Goal: Use online tool/utility: Utilize a website feature to perform a specific function

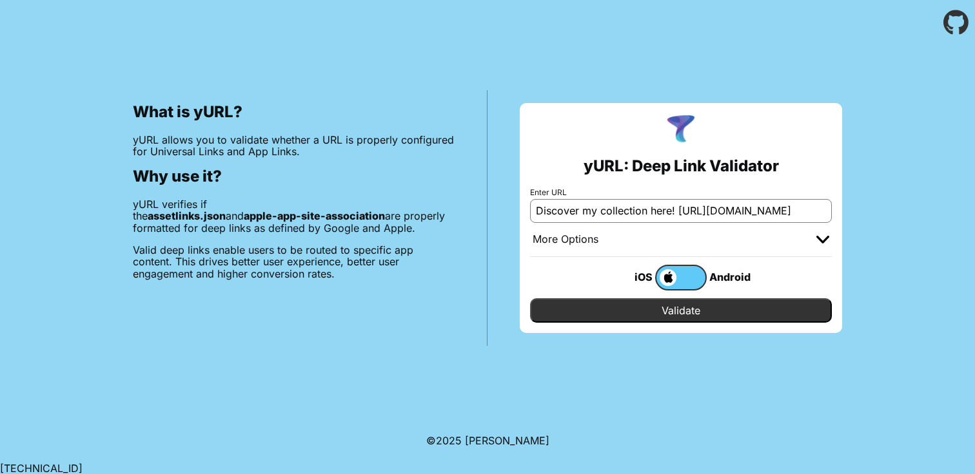
drag, startPoint x: 676, startPoint y: 211, endPoint x: 451, endPoint y: 220, distance: 225.2
click at [451, 220] on div "What is yURL? yURL allows you to validate whether a URL is properly configured …" at bounding box center [487, 195] width 975 height 301
drag, startPoint x: 677, startPoint y: 210, endPoint x: 508, endPoint y: 213, distance: 168.9
click at [508, 213] on div "yURL: Deep Link Validator Enter URL Discover my collection here! [URL][DOMAIN_N…" at bounding box center [680, 218] width 387 height 256
type input "[URL][DOMAIN_NAME]"
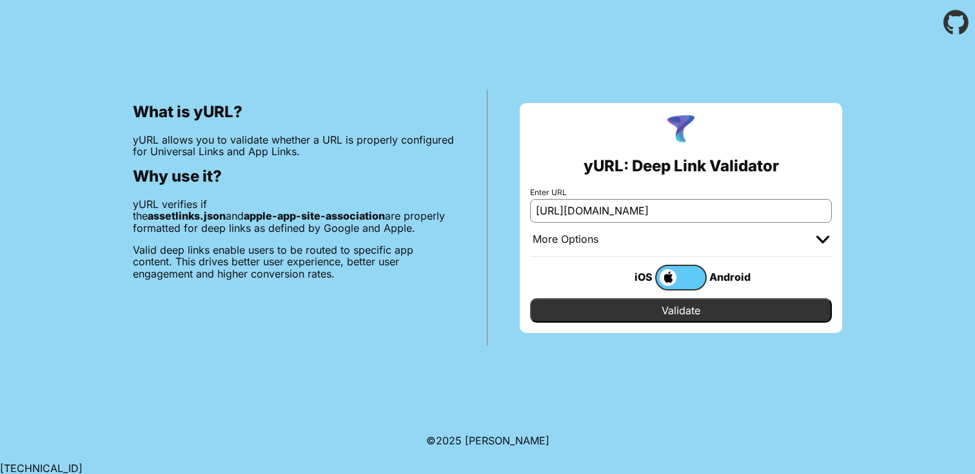
click at [620, 316] on input "Validate" at bounding box center [681, 310] width 302 height 24
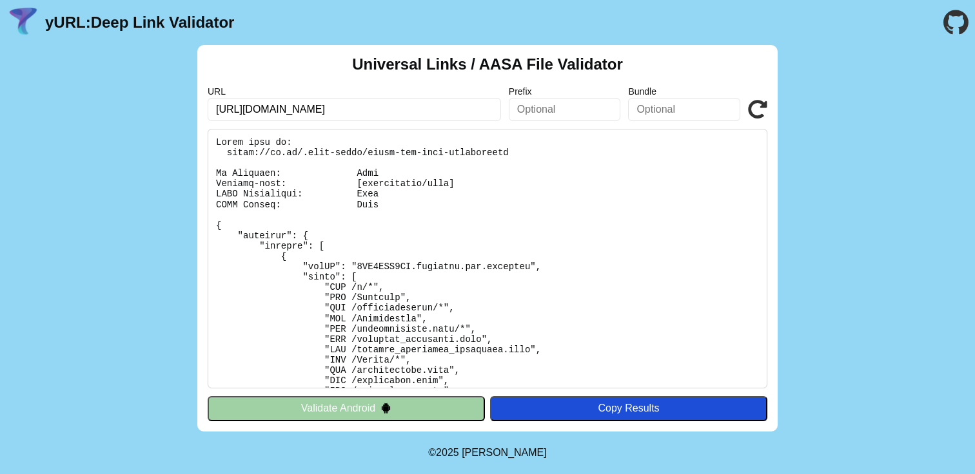
click at [416, 113] on input "[URL][DOMAIN_NAME]" at bounding box center [354, 109] width 293 height 23
paste input "inflow.ws/bx3o7s"
type input "https://inflow.ws/bx3o7s"
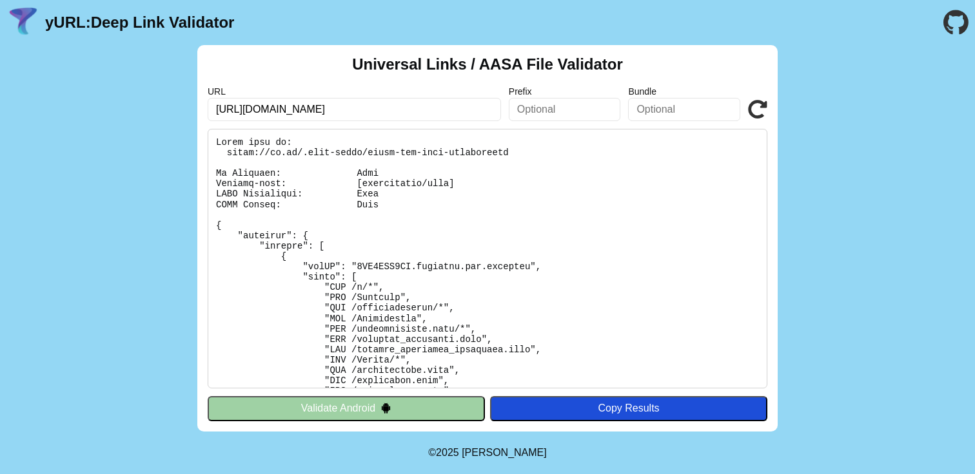
click at [542, 398] on button "Copy Results" at bounding box center [628, 408] width 277 height 24
click at [425, 407] on button "Validate Android" at bounding box center [346, 408] width 277 height 24
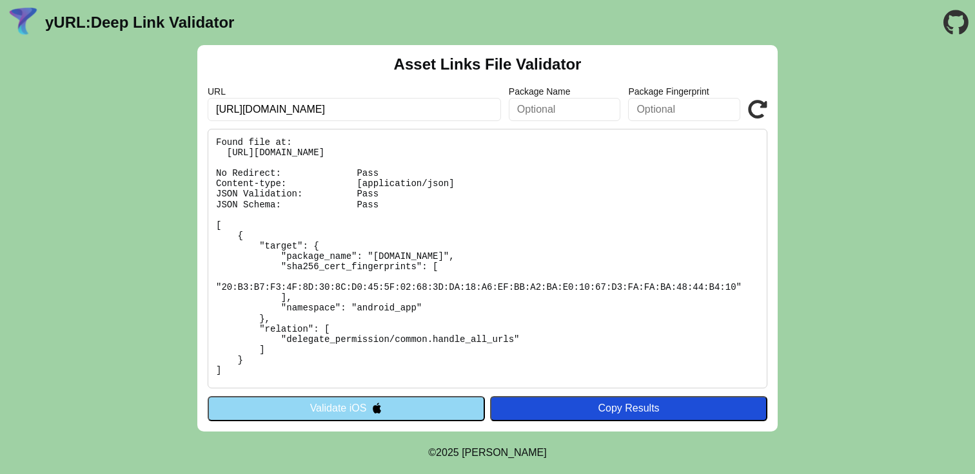
click at [388, 112] on input "[URL][DOMAIN_NAME]" at bounding box center [354, 109] width 293 height 23
paste input "inflow.ws/bx3o7s"
type input "https://inflow.ws/bx3o7s"
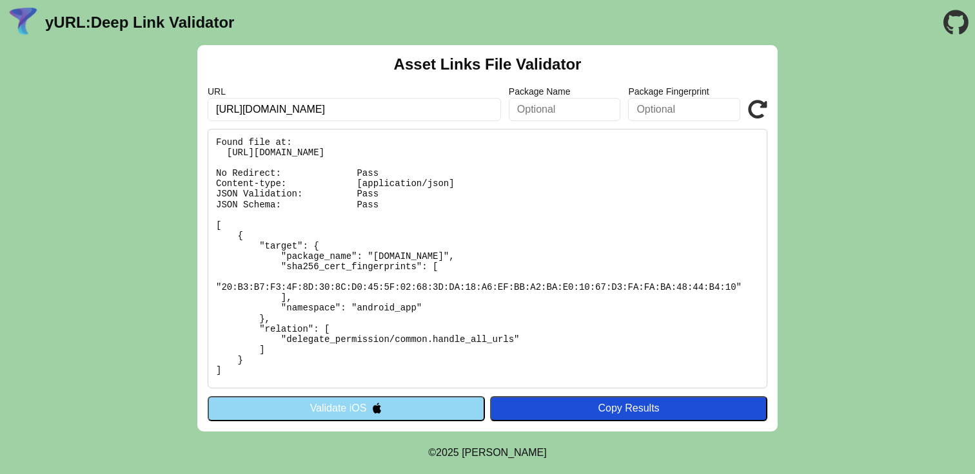
click button "Validate" at bounding box center [0, 0] width 0 height 0
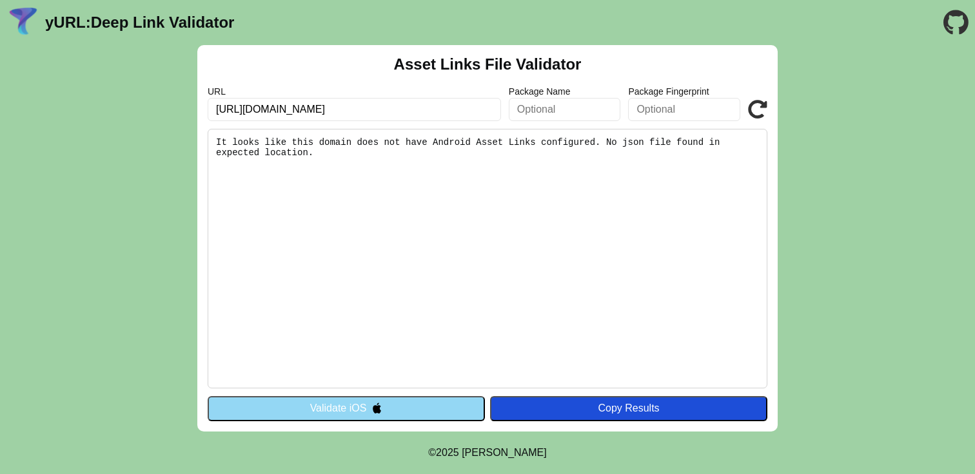
click at [383, 166] on pre "It looks like this domain does not have Android Asset Links configured. No json…" at bounding box center [488, 259] width 560 height 260
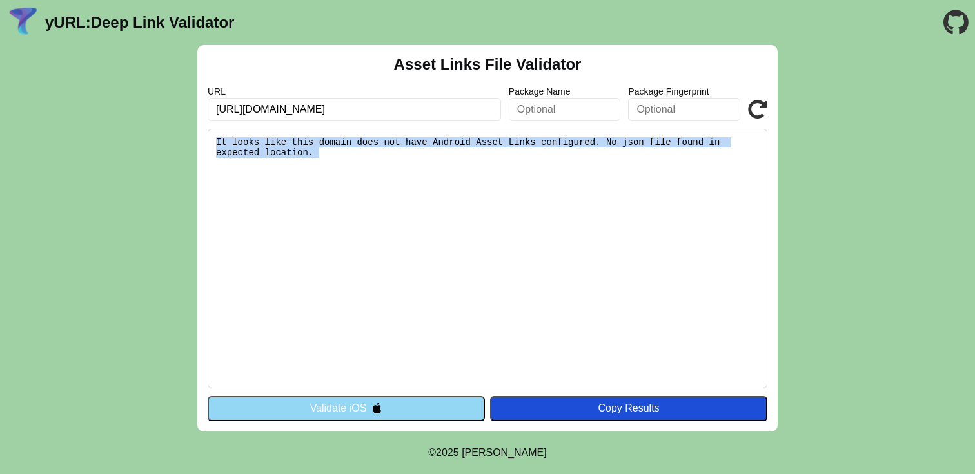
click at [383, 166] on pre "It looks like this domain does not have Android Asset Links configured. No json…" at bounding box center [488, 259] width 560 height 260
click at [22, 20] on img at bounding box center [23, 23] width 34 height 34
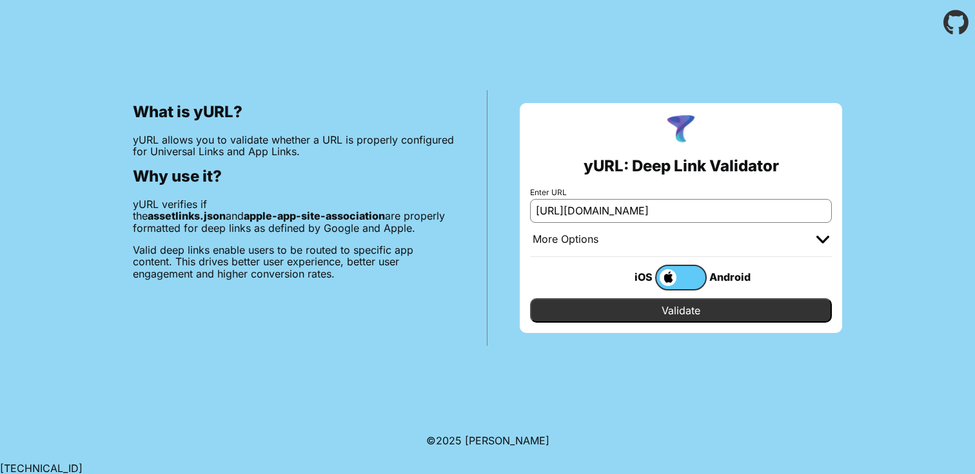
click at [606, 211] on input "https://ty.gl/o9xhj8f54xdju" at bounding box center [681, 210] width 302 height 23
paste input "inflow.ws/bx3o7s"
type input "[URL][DOMAIN_NAME]"
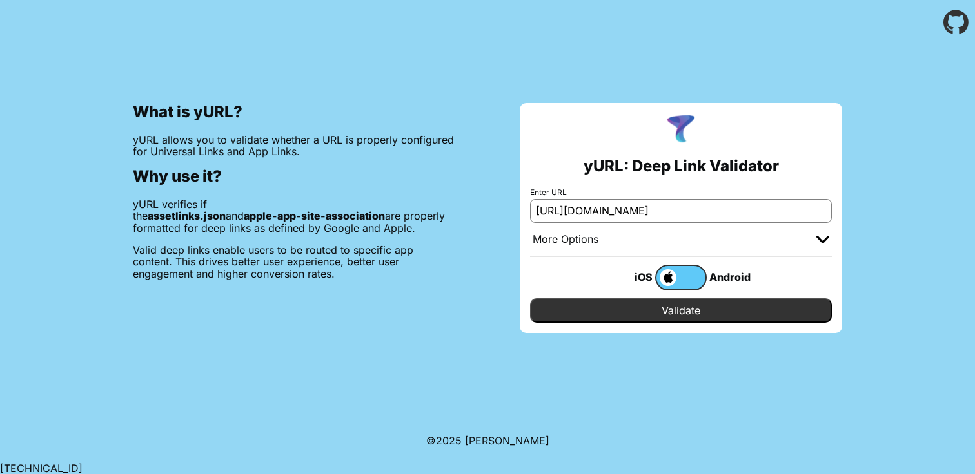
click at [659, 313] on input "Validate" at bounding box center [681, 310] width 302 height 24
